Goal: Information Seeking & Learning: Check status

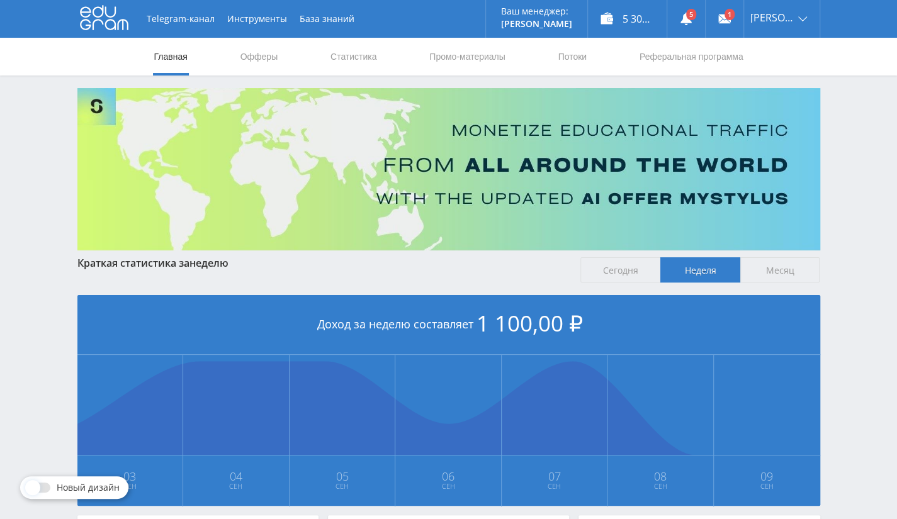
click at [314, 54] on nav "Главная Офферы Статистика Промо-материалы Потоки Реферальная программа" at bounding box center [448, 57] width 591 height 38
click at [350, 41] on link "Статистика" at bounding box center [353, 57] width 49 height 38
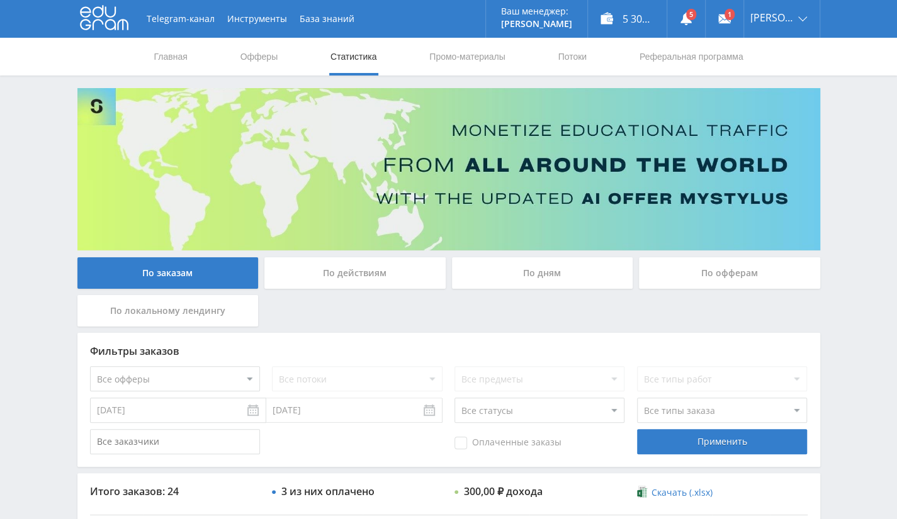
click at [683, 269] on div "По офферам" at bounding box center [729, 272] width 181 height 31
click at [0, 0] on input "По офферам" at bounding box center [0, 0] width 0 height 0
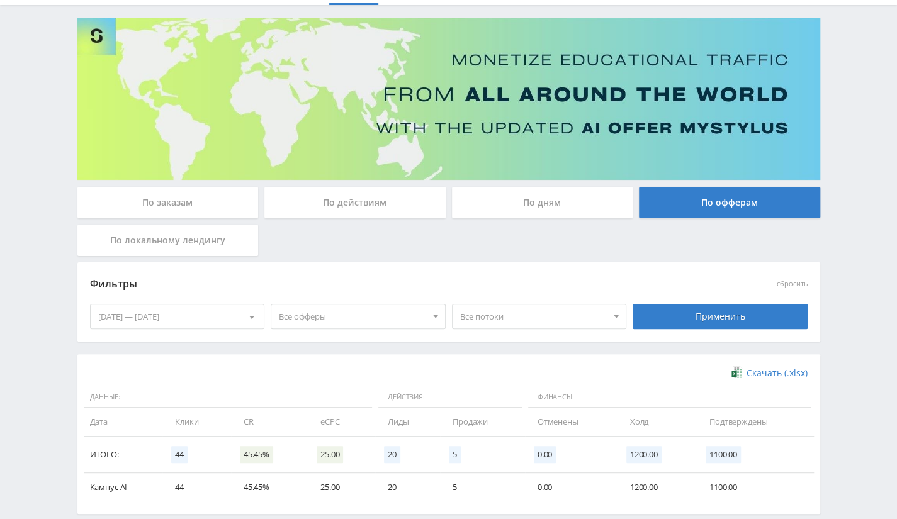
scroll to position [133, 0]
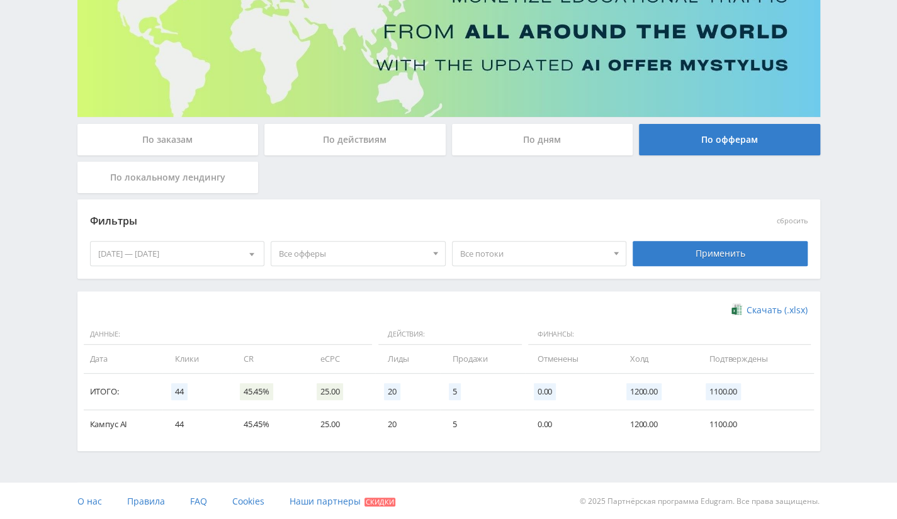
click at [198, 248] on div "[DATE] — [DATE]" at bounding box center [178, 254] width 174 height 24
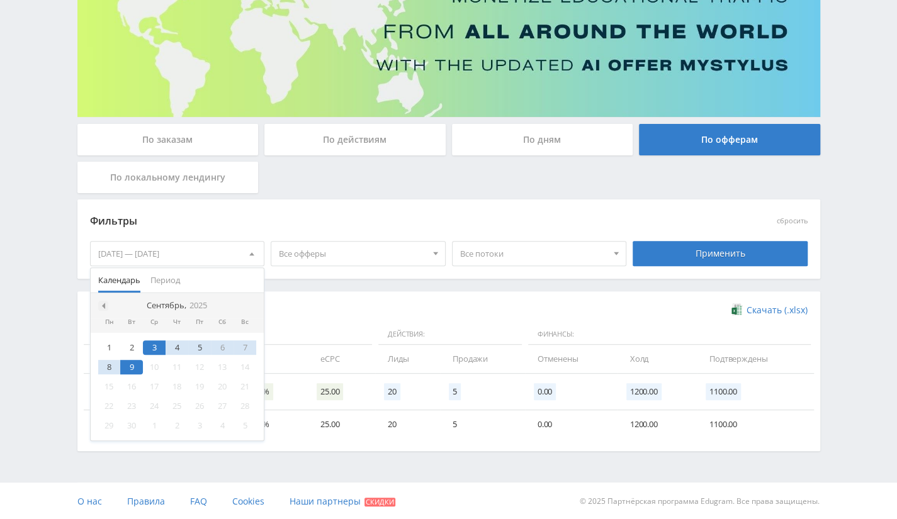
click at [101, 306] on span at bounding box center [102, 306] width 6 height 6
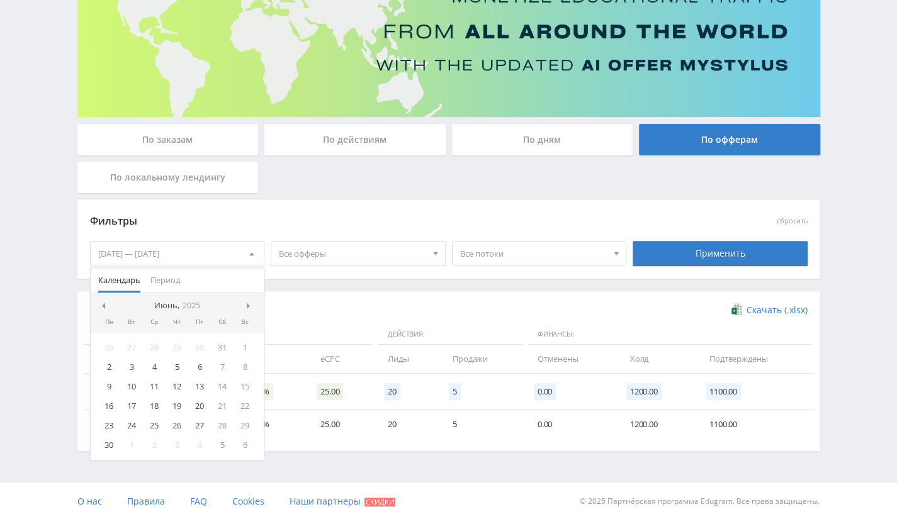
click at [101, 306] on span at bounding box center [102, 306] width 6 height 6
click at [101, 306] on nav "Февраль, 2025" at bounding box center [178, 305] width 174 height 25
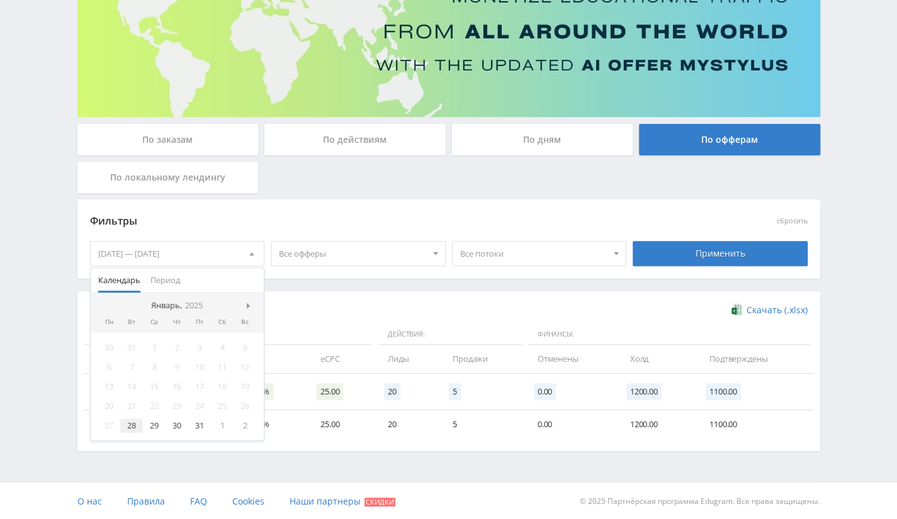
click at [132, 428] on div "28" at bounding box center [131, 425] width 23 height 14
click at [240, 304] on nav "Январь, 2025" at bounding box center [178, 305] width 174 height 25
click at [249, 304] on span at bounding box center [250, 306] width 6 height 6
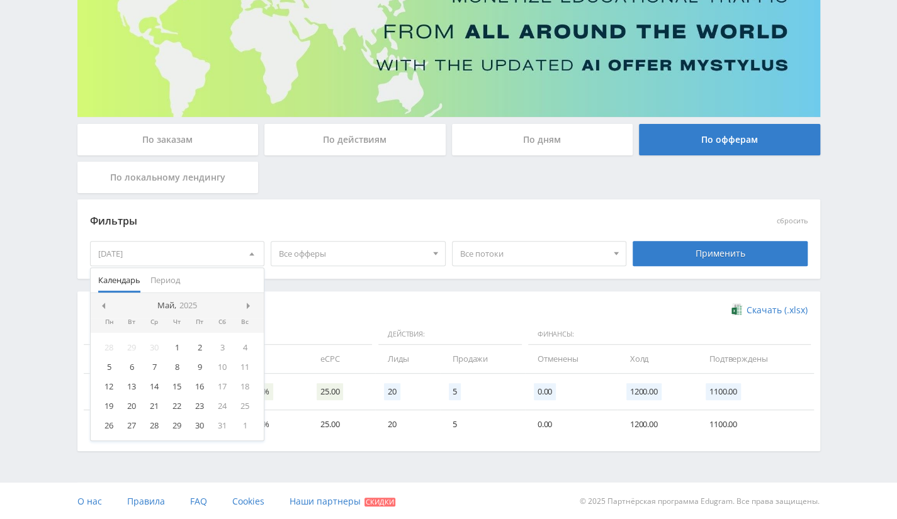
click at [249, 304] on span at bounding box center [250, 306] width 6 height 6
click at [249, 304] on nav "Сентябрь, 2025" at bounding box center [178, 305] width 174 height 25
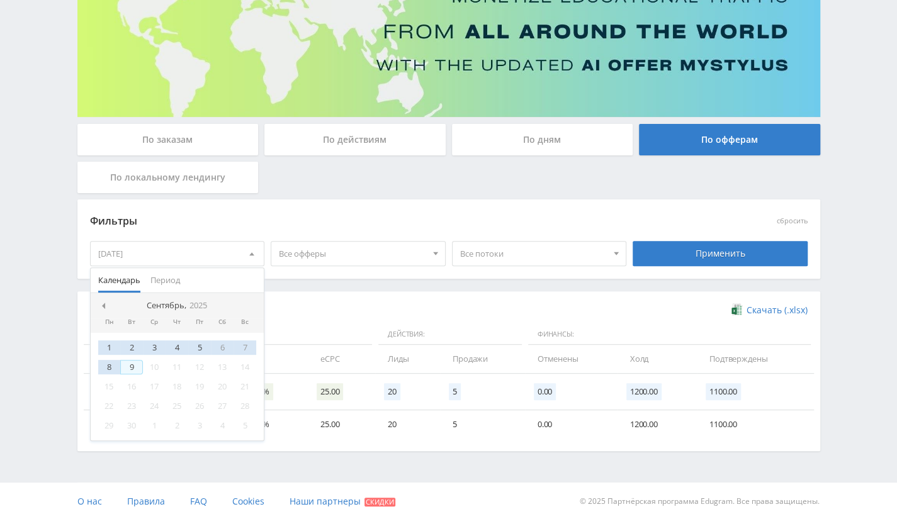
click at [130, 362] on div "9" at bounding box center [131, 367] width 23 height 14
click at [699, 243] on div "Применить" at bounding box center [719, 253] width 175 height 25
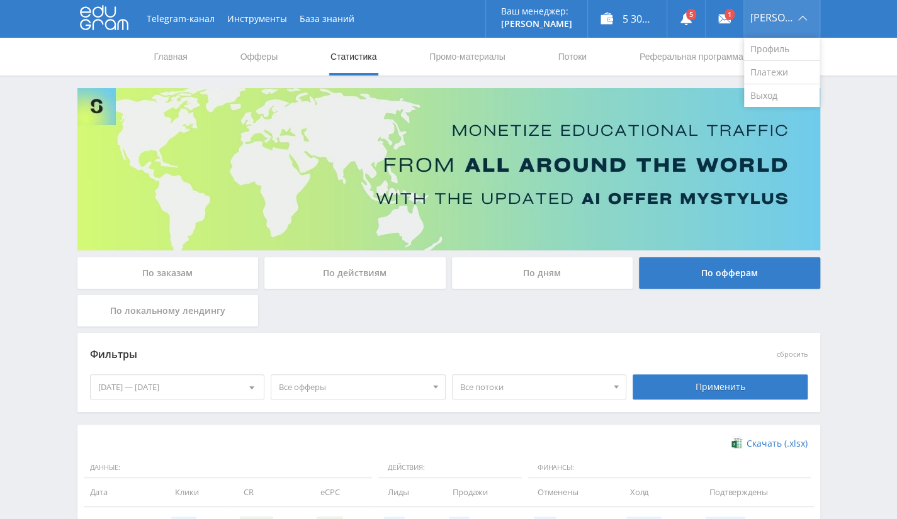
click at [785, 9] on div "Денис" at bounding box center [781, 19] width 75 height 38
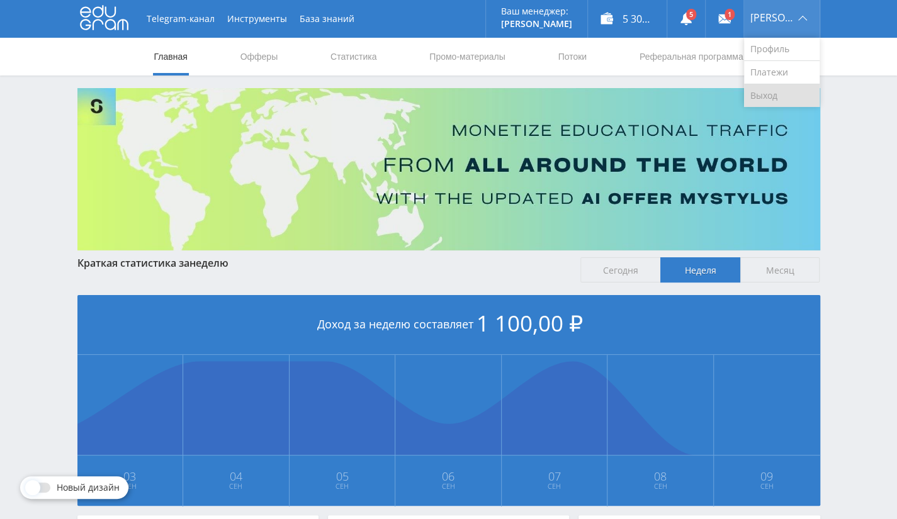
click at [785, 92] on link "Выход" at bounding box center [781, 95] width 75 height 23
click at [570, 55] on link "Потоки" at bounding box center [571, 57] width 31 height 38
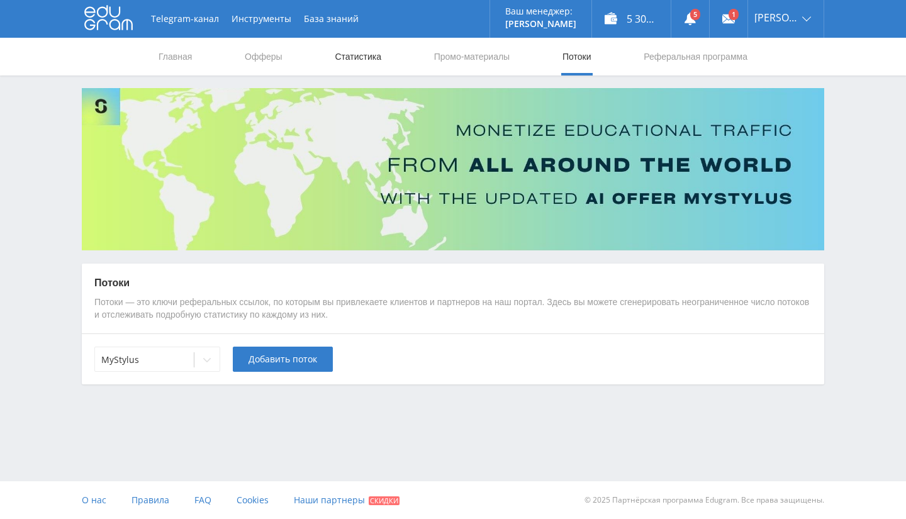
click at [372, 62] on link "Статистика" at bounding box center [357, 57] width 49 height 38
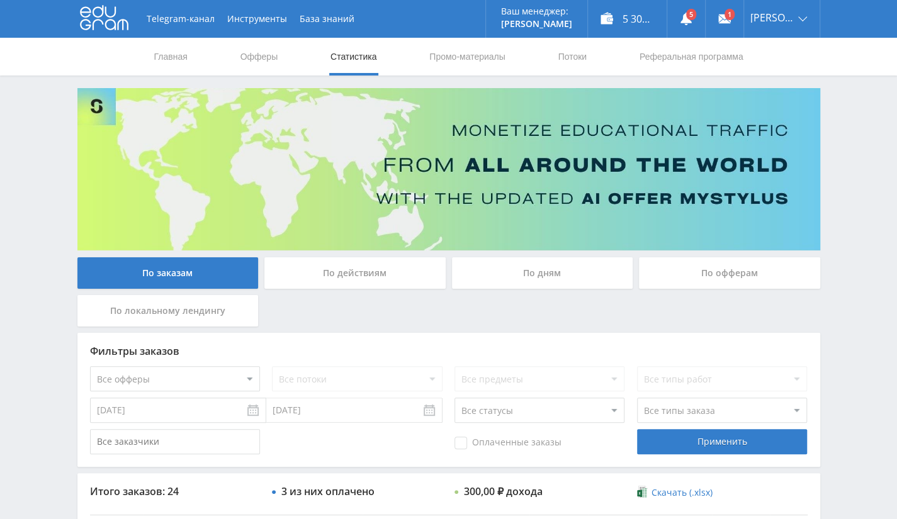
click at [723, 276] on div "По офферам" at bounding box center [729, 272] width 181 height 31
click at [0, 0] on input "По офферам" at bounding box center [0, 0] width 0 height 0
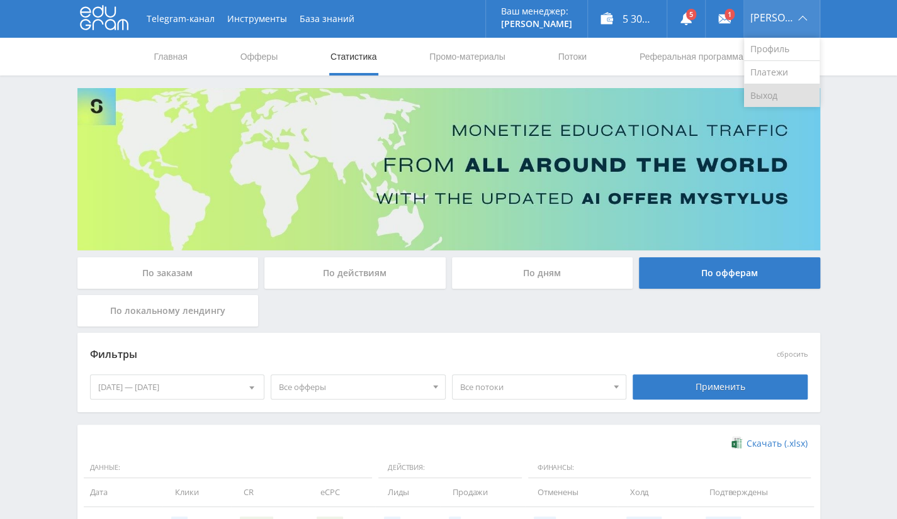
click at [785, 94] on link "Выход" at bounding box center [781, 95] width 75 height 23
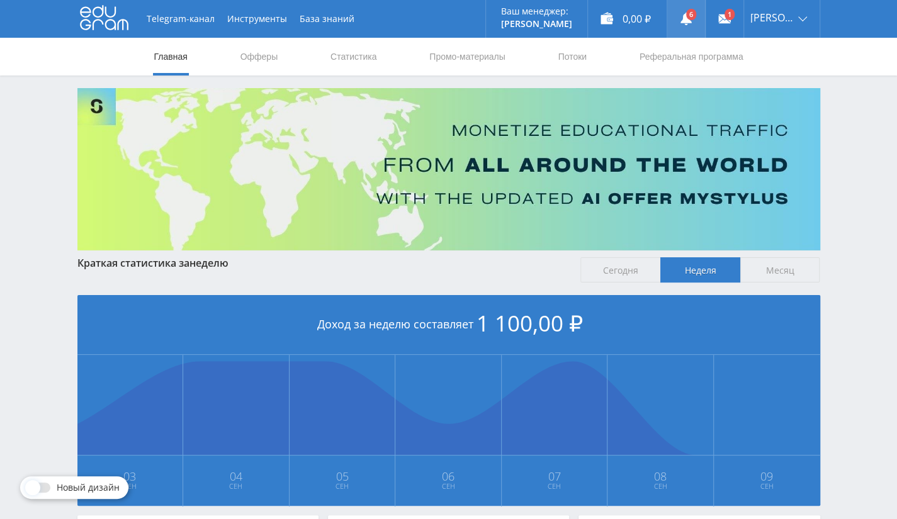
click at [692, 16] on icon at bounding box center [685, 19] width 13 height 13
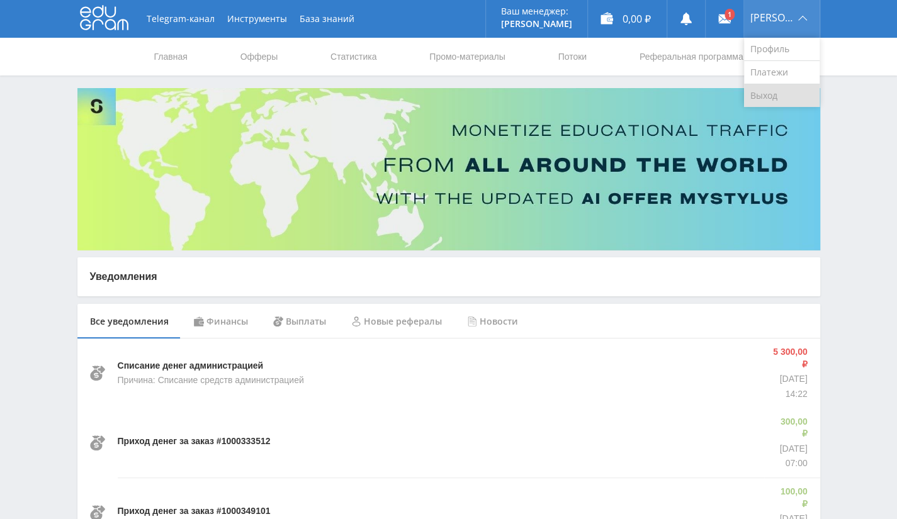
click at [780, 101] on link "Выход" at bounding box center [781, 95] width 75 height 23
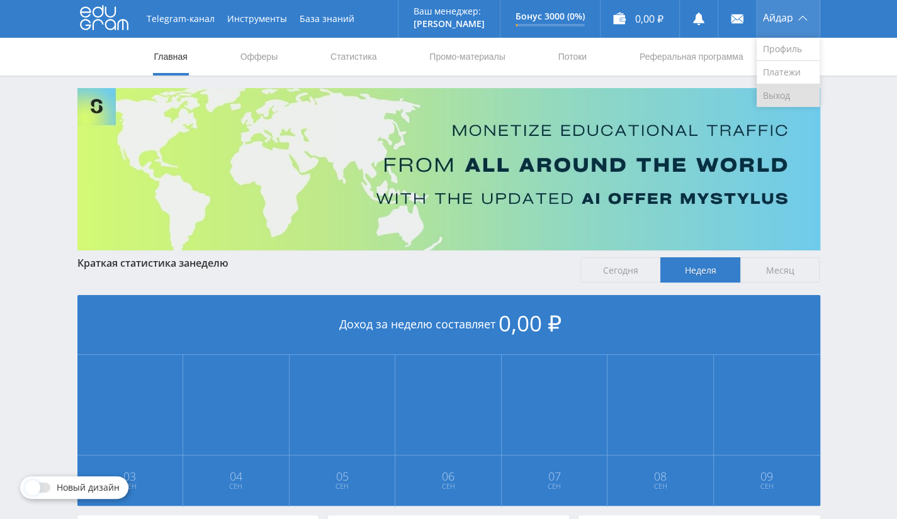
click at [776, 94] on link "Выход" at bounding box center [787, 95] width 63 height 23
click at [366, 59] on link "Статистика" at bounding box center [353, 57] width 49 height 38
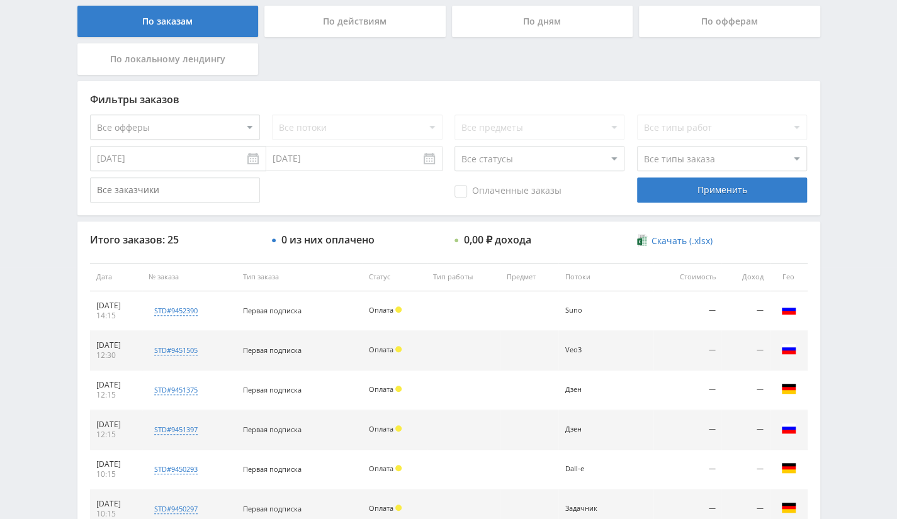
scroll to position [534, 0]
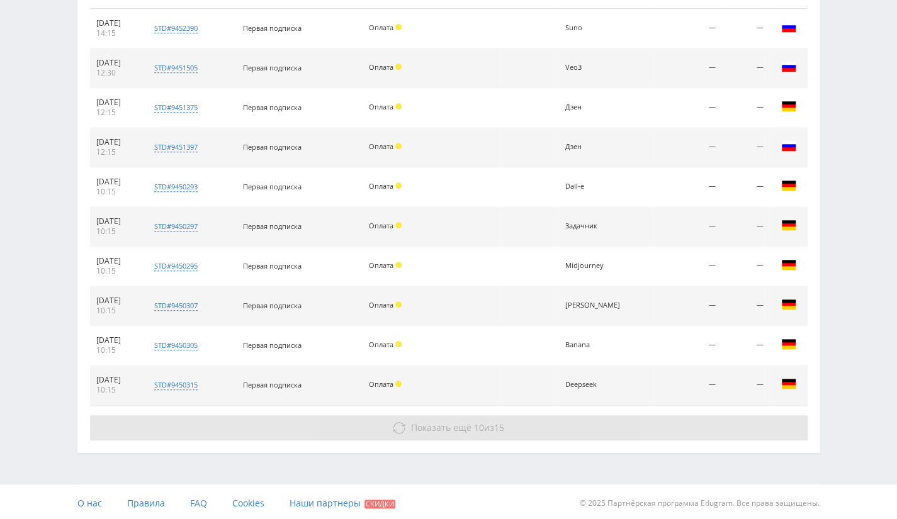
click at [523, 419] on button "Показать ещё 10 из 15" at bounding box center [448, 427] width 717 height 25
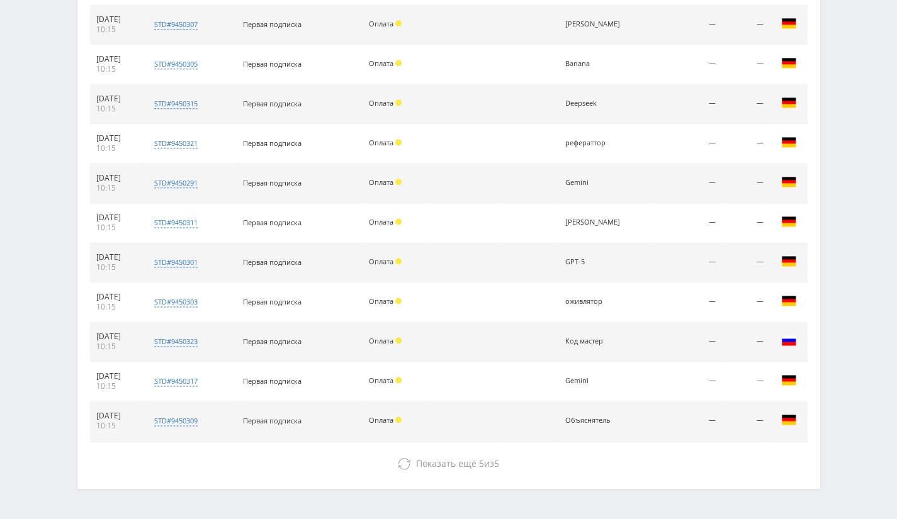
scroll to position [849, 0]
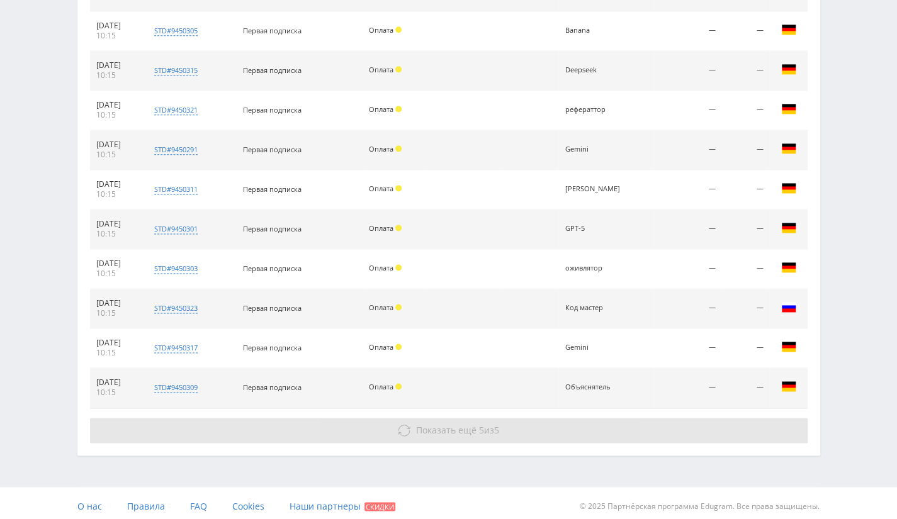
click at [467, 424] on span "Показать ещё" at bounding box center [446, 430] width 60 height 12
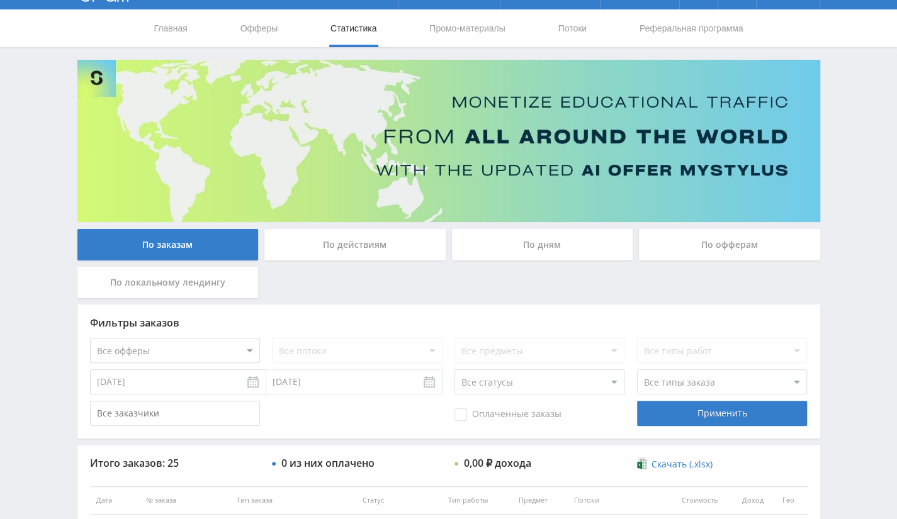
scroll to position [0, 0]
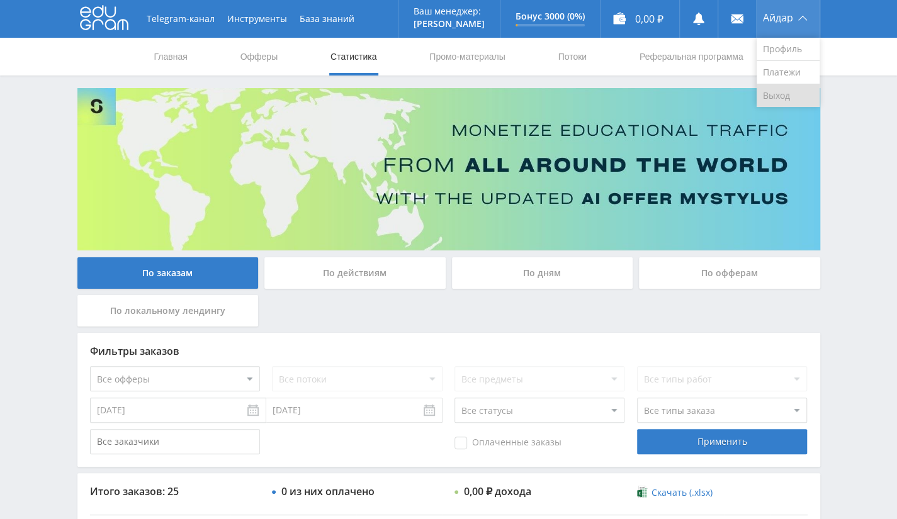
click at [785, 98] on link "Выход" at bounding box center [787, 95] width 63 height 23
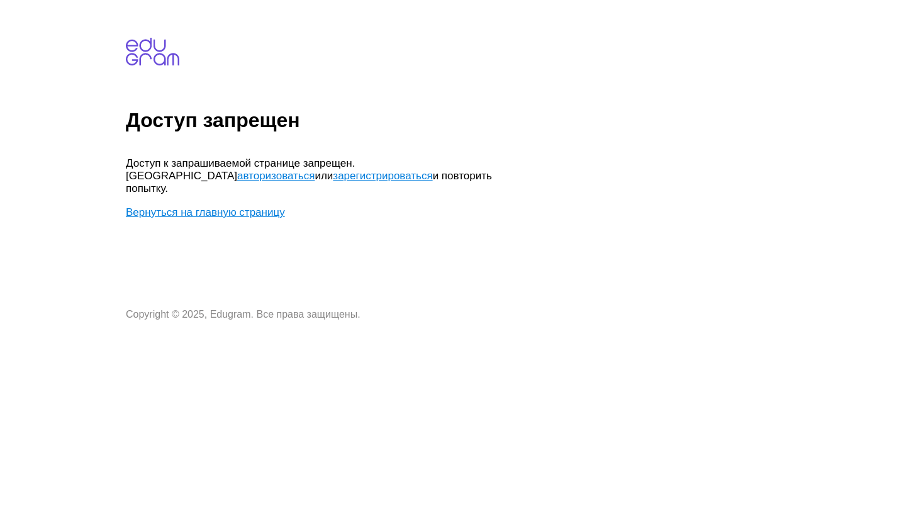
click at [239, 206] on link "Вернуться на главную страницу" at bounding box center [205, 212] width 159 height 12
